Goal: Check status

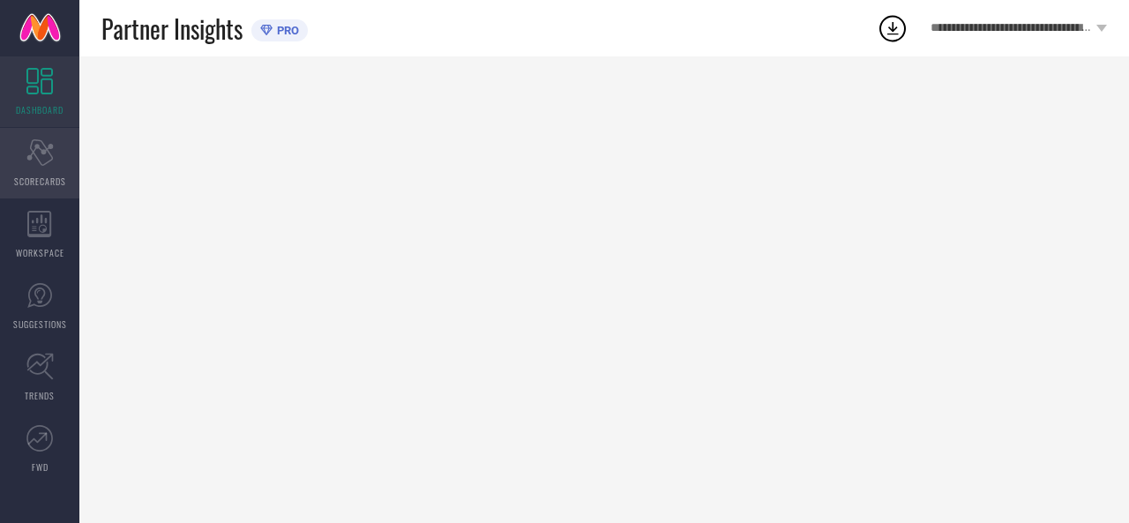
click at [44, 166] on div "Scorecard SCORECARDS" at bounding box center [39, 163] width 79 height 71
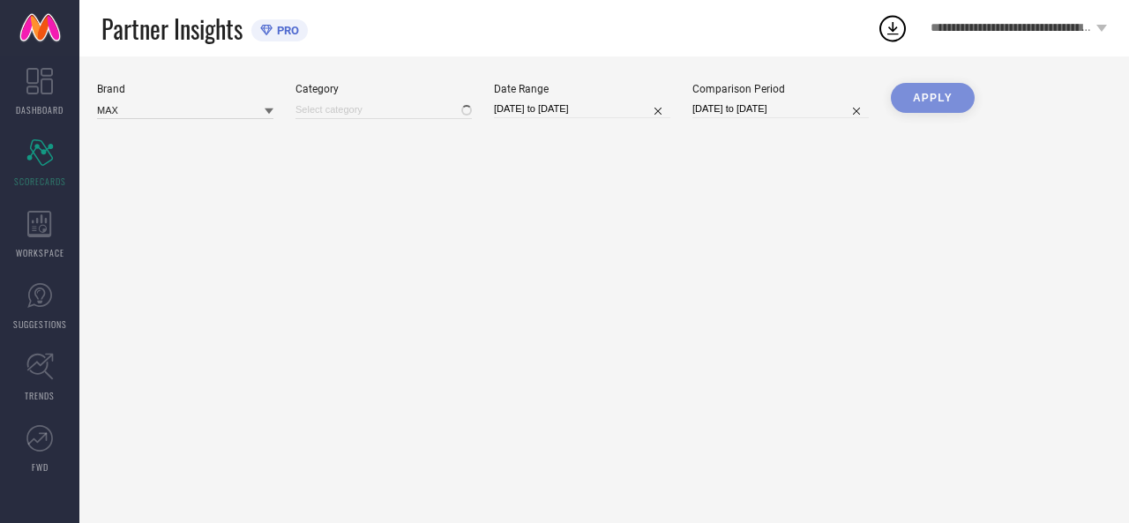
type input "All"
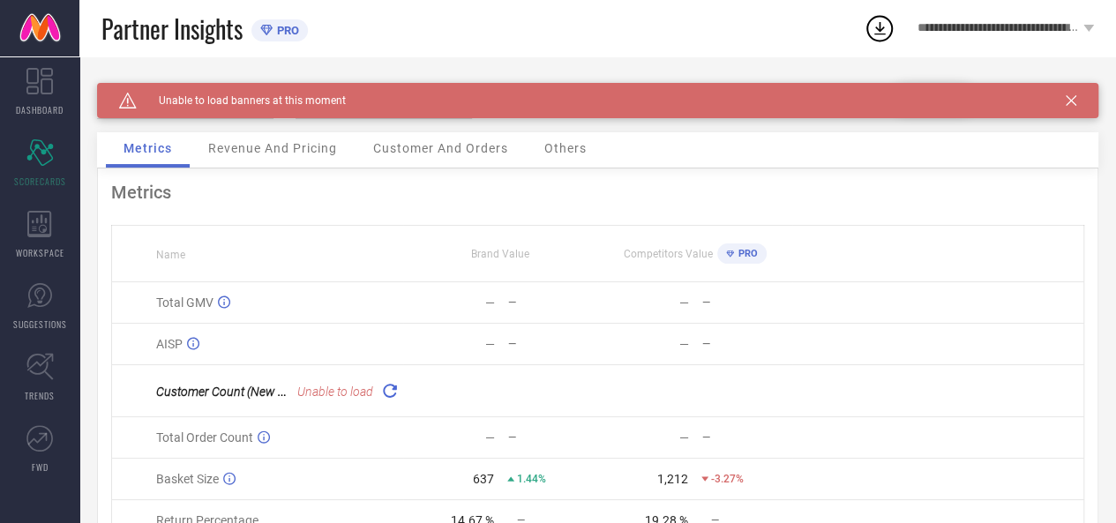
click at [1076, 97] on icon at bounding box center [1071, 100] width 11 height 11
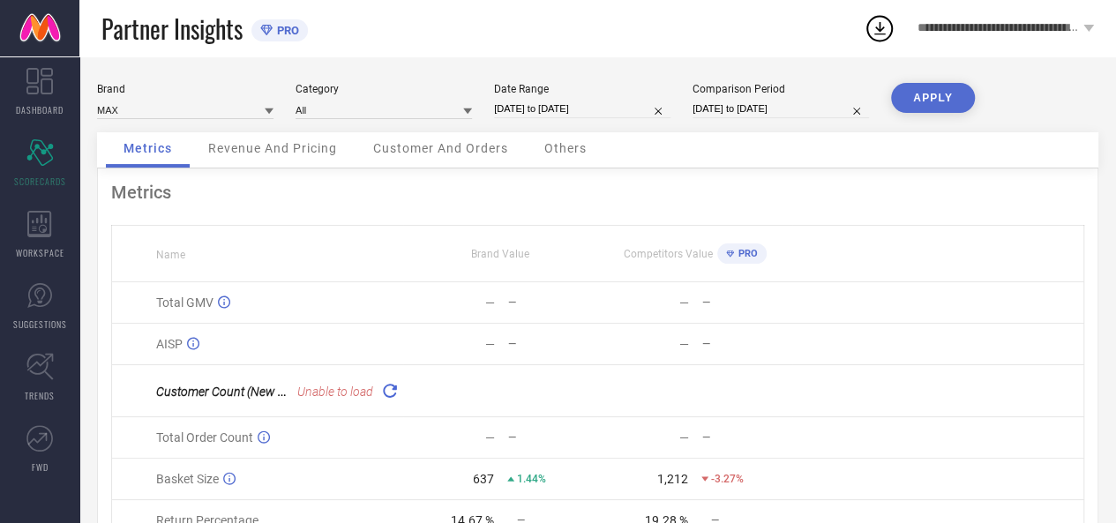
click at [543, 109] on input "[DATE] to [DATE]" at bounding box center [582, 109] width 176 height 19
select select "8"
select select "2025"
select select "9"
select select "2025"
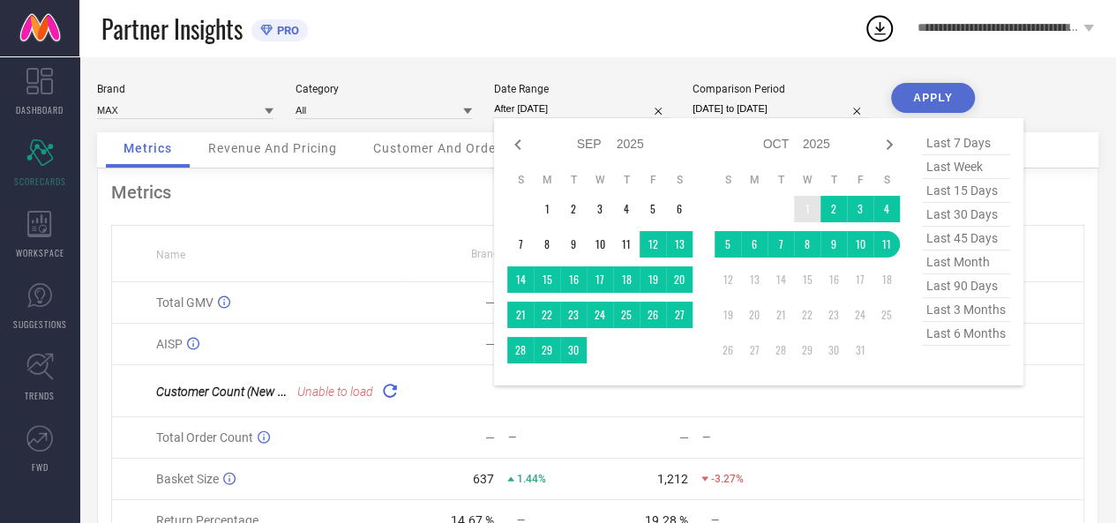
click at [804, 206] on td "1" at bounding box center [807, 209] width 26 height 26
type input "[DATE] to [DATE]"
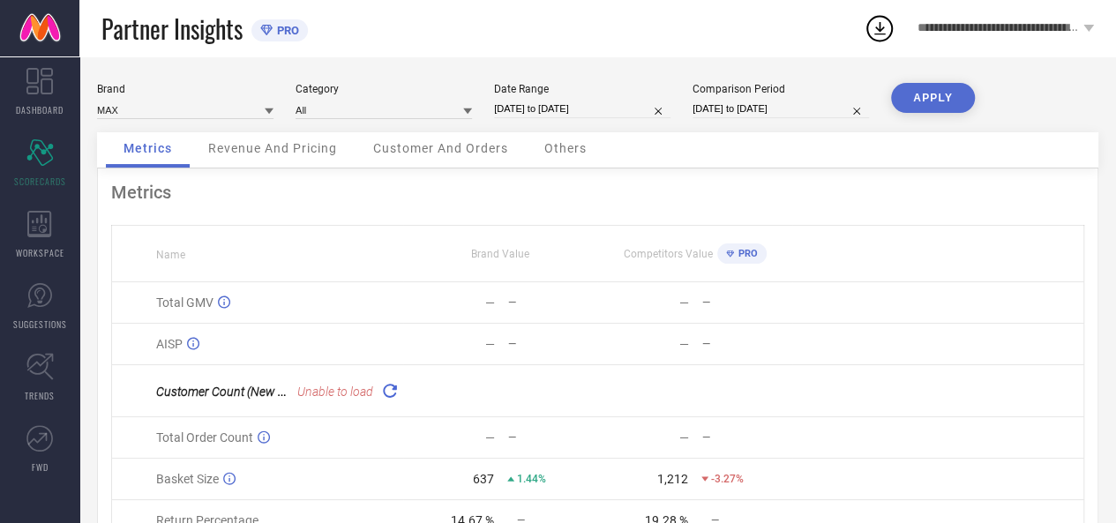
click at [603, 111] on input "[DATE] to [DATE]" at bounding box center [582, 109] width 176 height 19
select select "9"
select select "2025"
select select "10"
select select "2025"
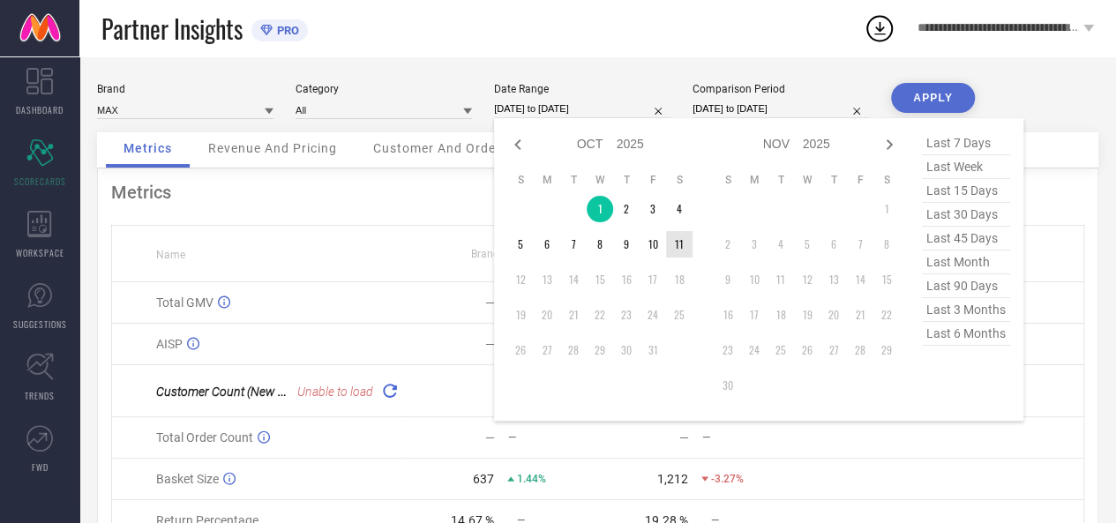
type input "After [DATE]"
click at [681, 244] on td "11" at bounding box center [679, 244] width 26 height 26
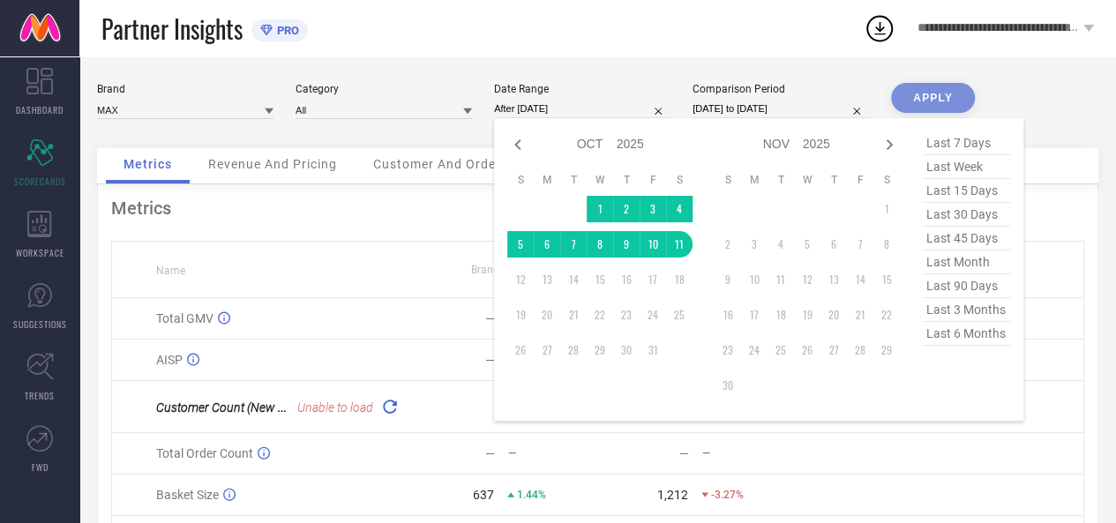
click at [798, 103] on input "[DATE] to [DATE]" at bounding box center [781, 109] width 176 height 19
select select "8"
select select "2024"
select select "9"
select select "2024"
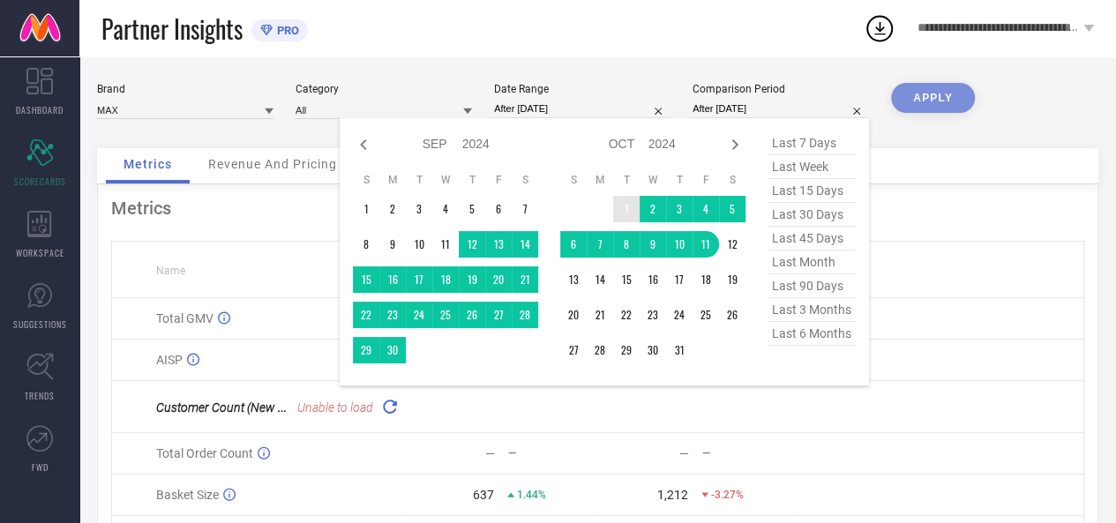
click at [623, 208] on td "1" at bounding box center [626, 209] width 26 height 26
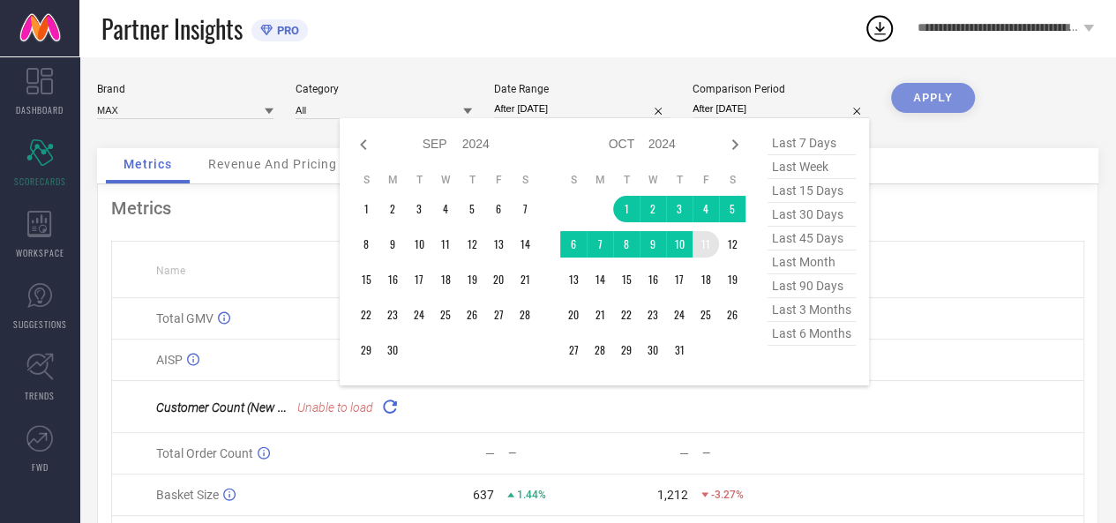
type input "[DATE] to [DATE]"
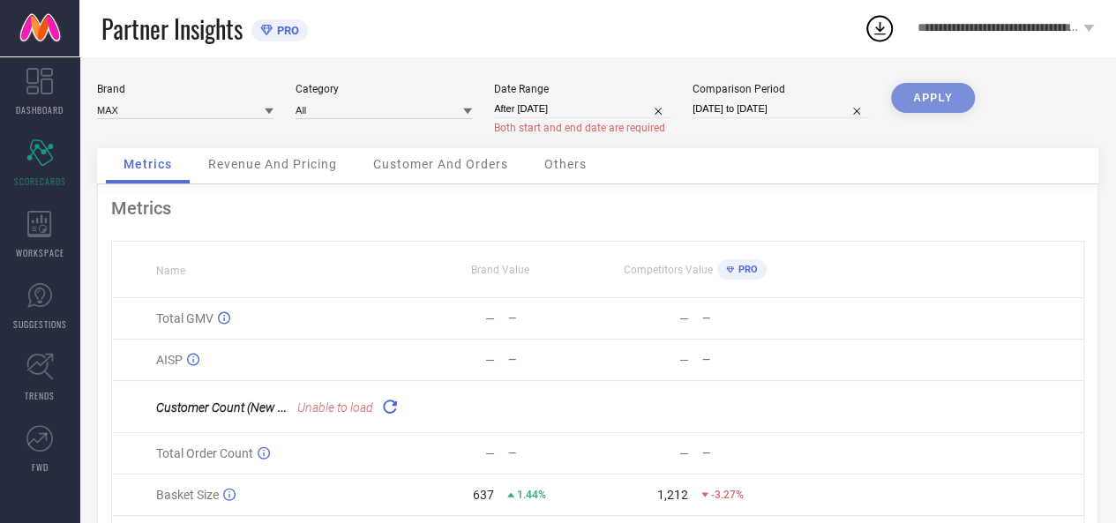
click at [921, 91] on div "APPLY" at bounding box center [933, 115] width 84 height 65
click at [559, 105] on input "After [DATE]" at bounding box center [582, 109] width 176 height 19
select select "9"
select select "2025"
select select "10"
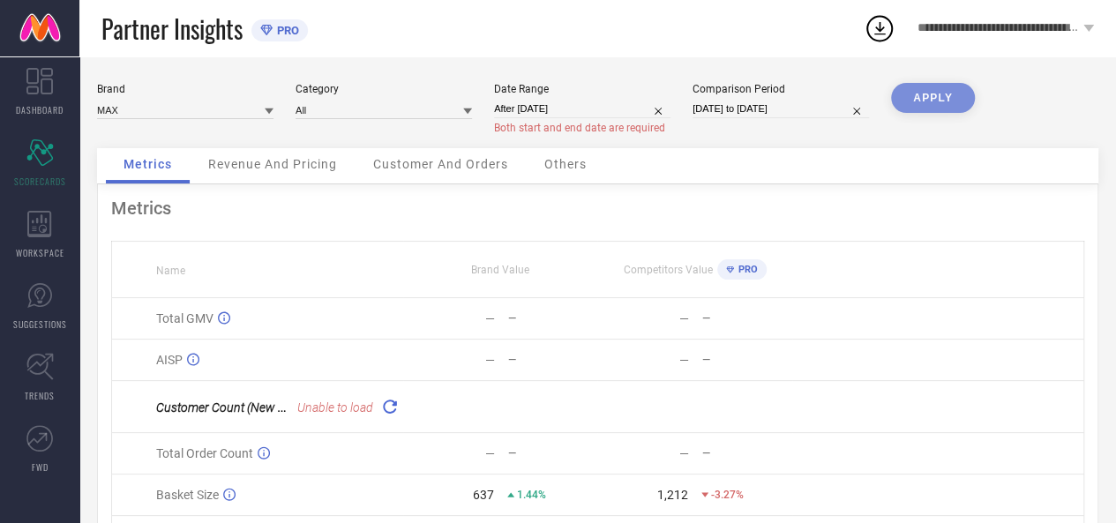
select select "2025"
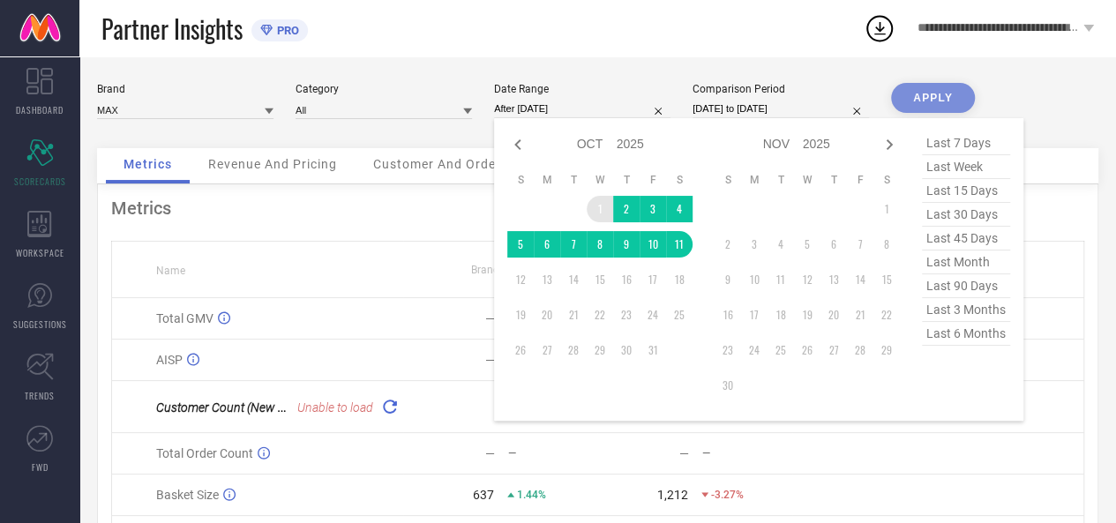
type input "[DATE] to [DATE]"
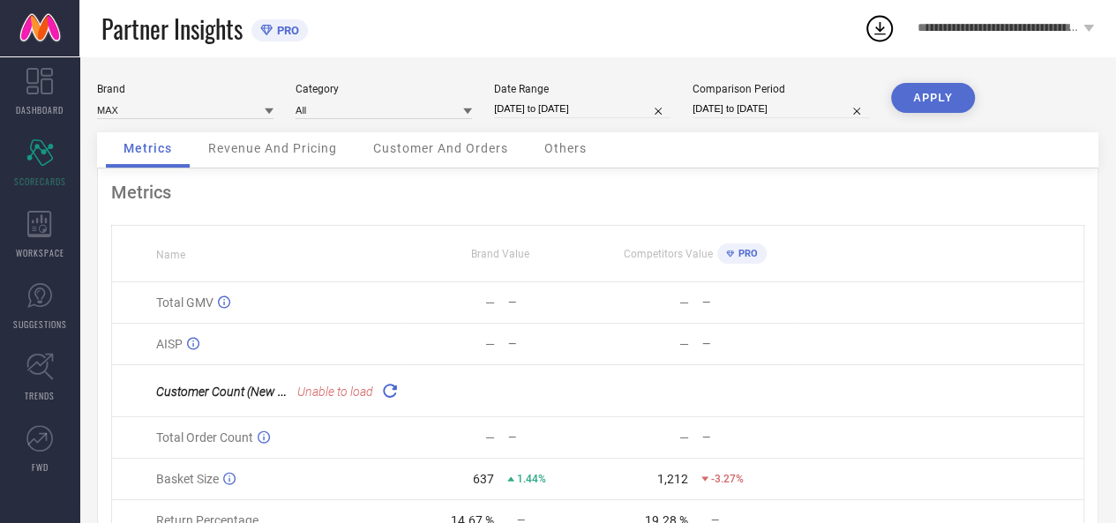
click at [916, 93] on button "APPLY" at bounding box center [933, 98] width 84 height 30
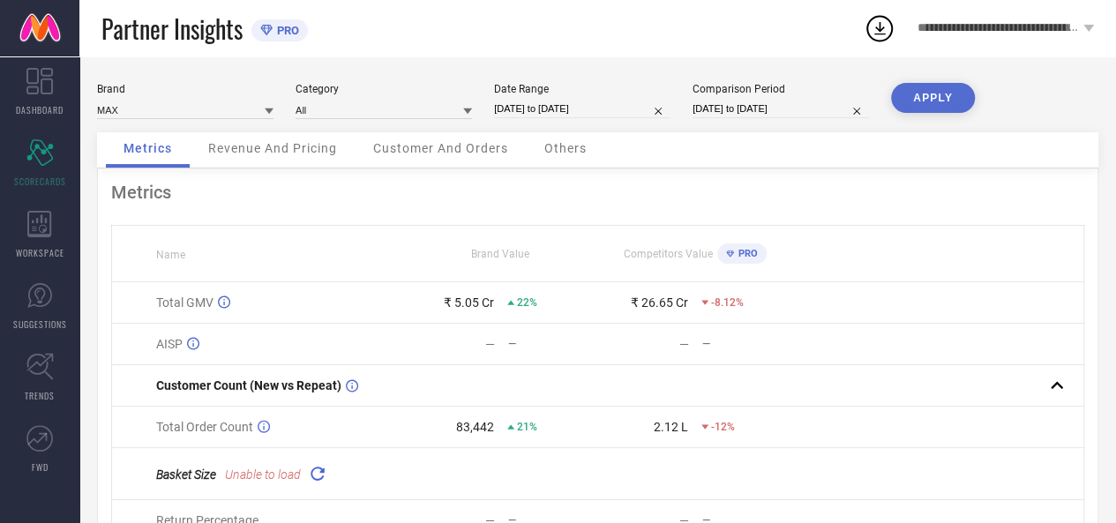
click at [282, 151] on span "Revenue And Pricing" at bounding box center [272, 148] width 129 height 14
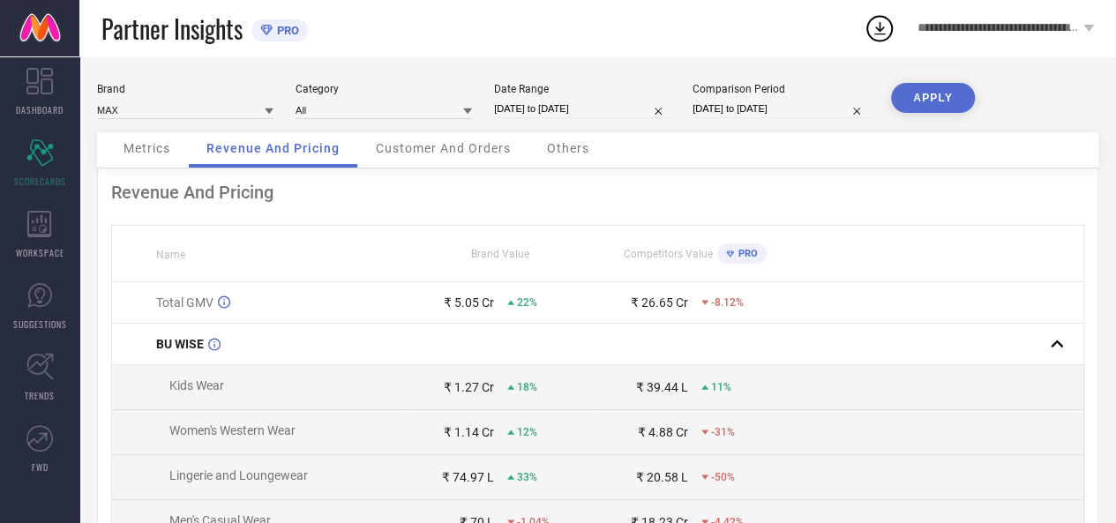
click at [437, 149] on span "Customer And Orders" at bounding box center [443, 148] width 135 height 14
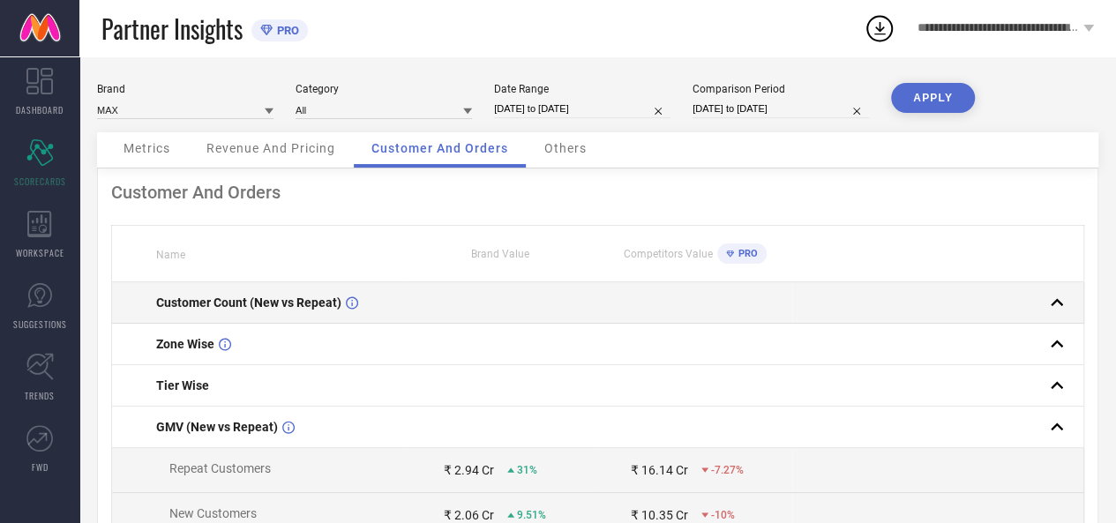
click at [584, 315] on td at bounding box center [500, 302] width 194 height 41
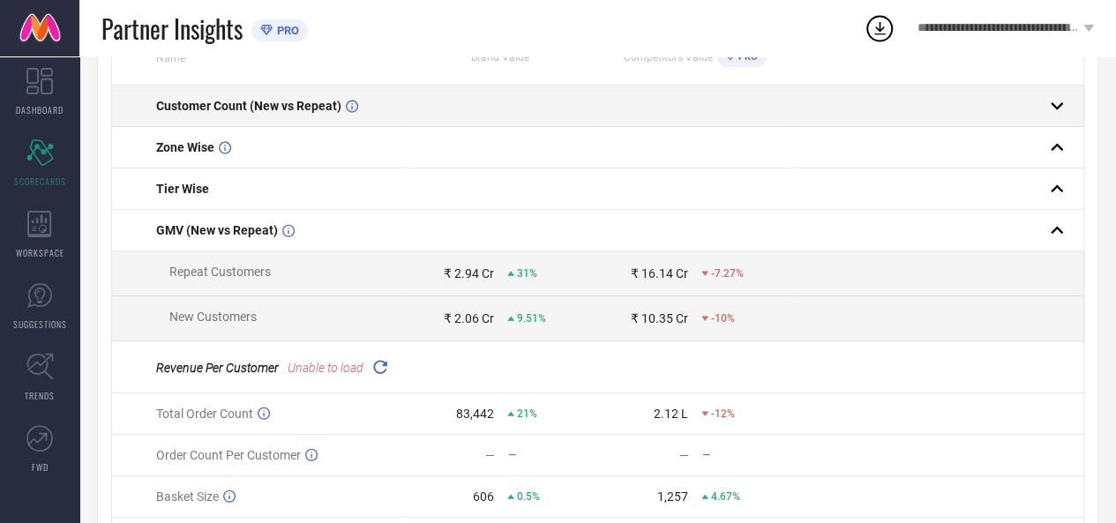
scroll to position [198, 0]
